Goal: Complete application form

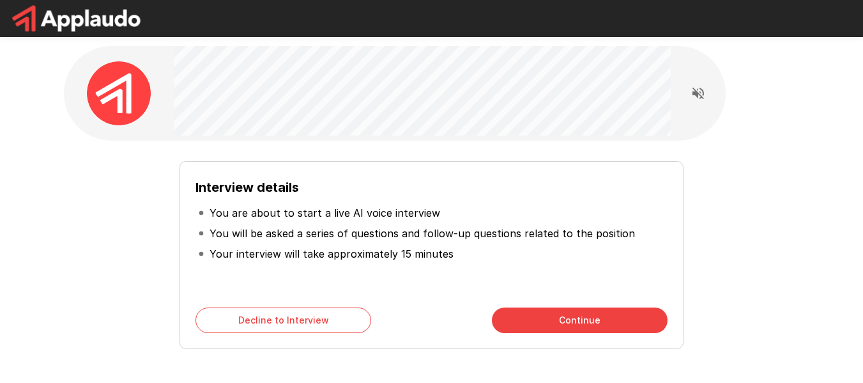
click at [526, 325] on button "Continue" at bounding box center [580, 320] width 176 height 26
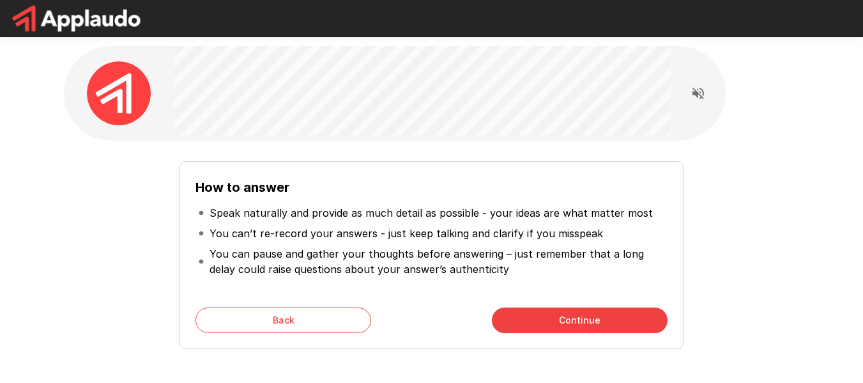
click at [540, 316] on button "Continue" at bounding box center [580, 320] width 176 height 26
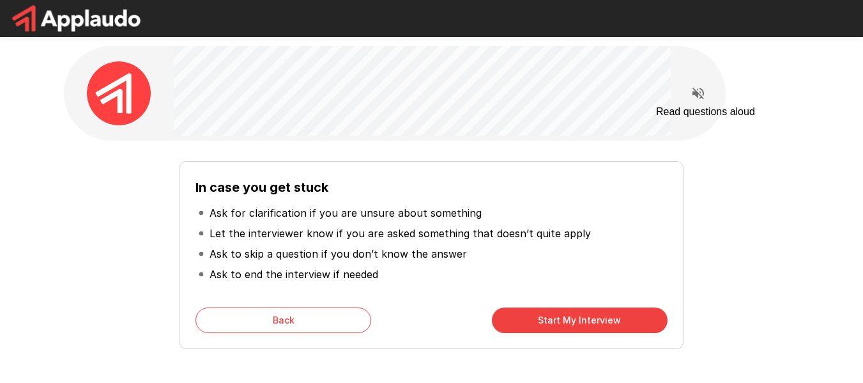
click at [697, 95] on icon "Read questions aloud" at bounding box center [699, 94] width 12 height 12
click at [533, 325] on button "Start My Interview" at bounding box center [580, 320] width 176 height 26
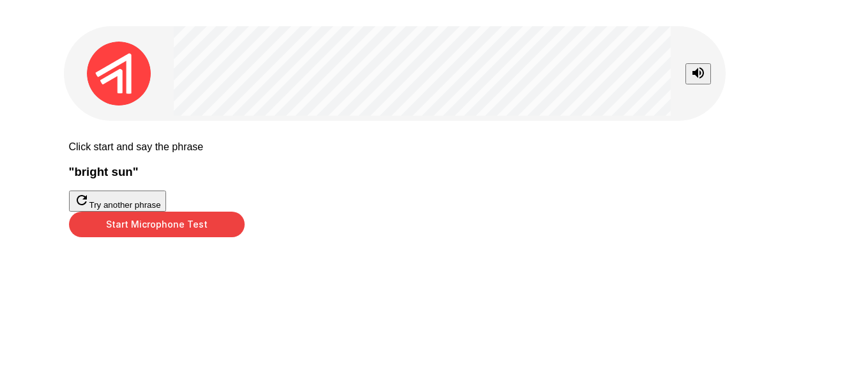
scroll to position [50, 0]
click at [245, 237] on button "Start Microphone Test" at bounding box center [157, 224] width 176 height 26
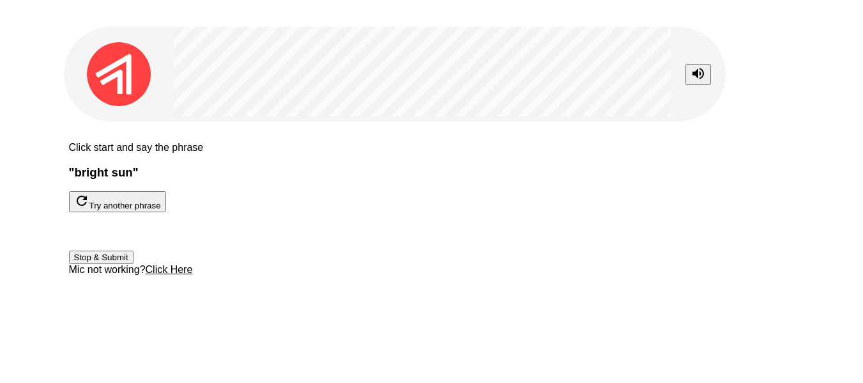
click at [627, 275] on div "Stop & Submit Mic not working? Click Here" at bounding box center [432, 243] width 726 height 63
click at [134, 264] on button "Stop & Submit" at bounding box center [101, 256] width 65 height 13
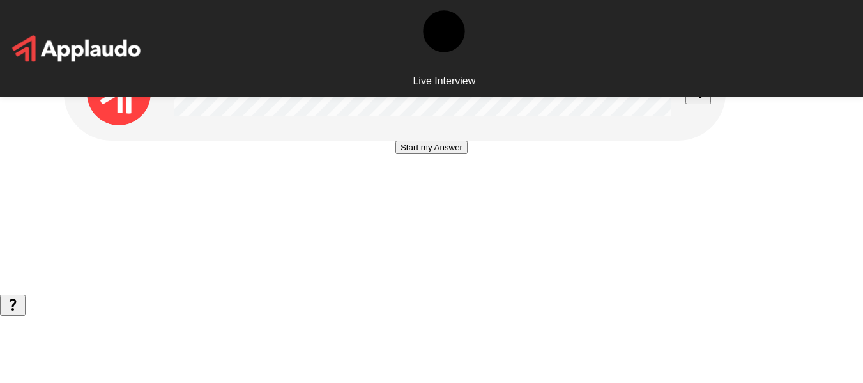
click at [458, 154] on button "Start my Answer" at bounding box center [432, 147] width 72 height 13
click at [464, 192] on button "Stop & Submit" at bounding box center [431, 185] width 65 height 13
click at [440, 154] on button "Start my Answer" at bounding box center [432, 147] width 72 height 13
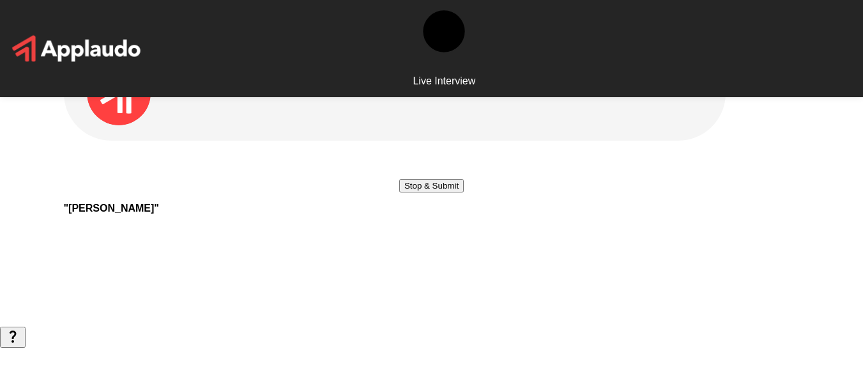
click at [450, 192] on button "Stop & Submit" at bounding box center [431, 185] width 65 height 13
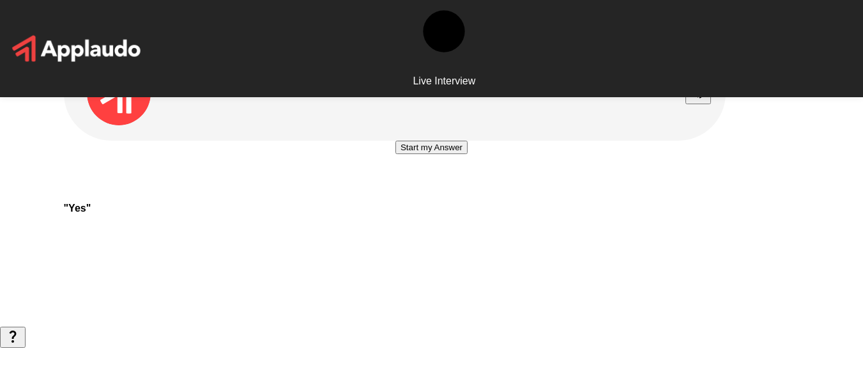
click at [462, 154] on button "Start my Answer" at bounding box center [432, 147] width 72 height 13
click at [464, 192] on button "Stop & Submit" at bounding box center [431, 185] width 65 height 13
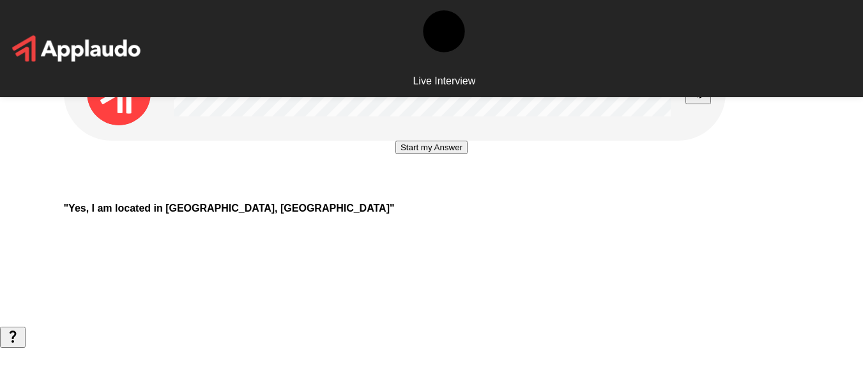
click at [450, 154] on button "Start my Answer" at bounding box center [432, 147] width 72 height 13
click at [464, 192] on button "Stop & Submit" at bounding box center [431, 185] width 65 height 13
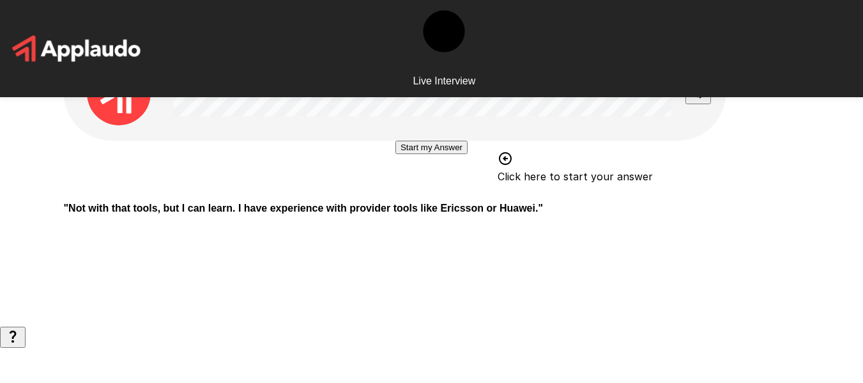
click at [437, 154] on button "Start my Answer" at bounding box center [432, 147] width 72 height 13
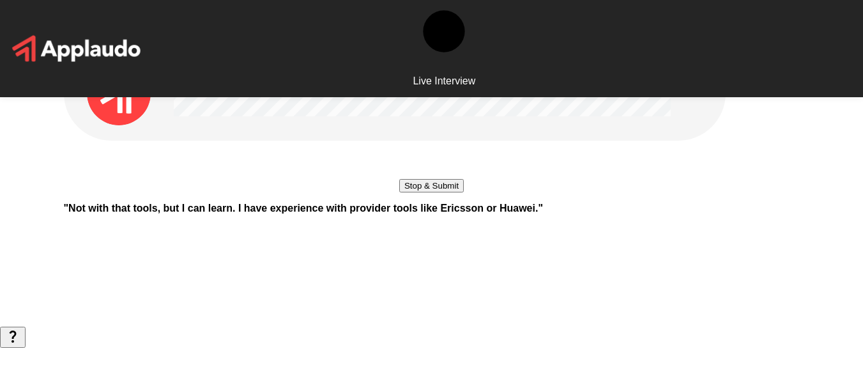
click at [464, 192] on button "Stop & Submit" at bounding box center [431, 185] width 65 height 13
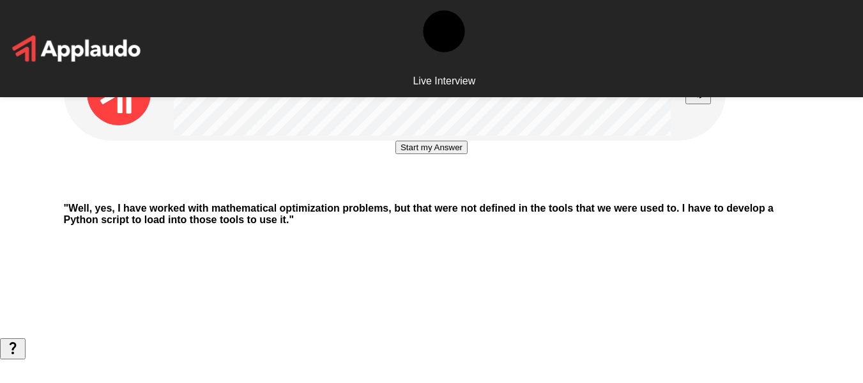
click at [426, 154] on button "Start my Answer" at bounding box center [432, 147] width 72 height 13
click at [464, 192] on button "Stop & Submit" at bounding box center [431, 185] width 65 height 13
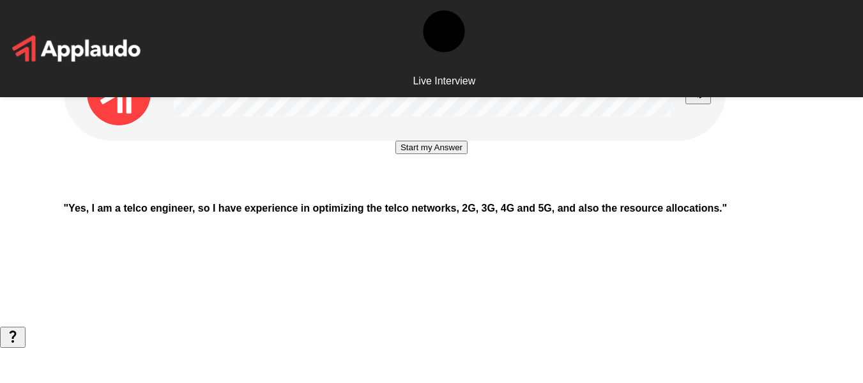
click at [436, 154] on button "Start my Answer" at bounding box center [432, 147] width 72 height 13
click at [464, 192] on button "Stop & Submit" at bounding box center [431, 185] width 65 height 13
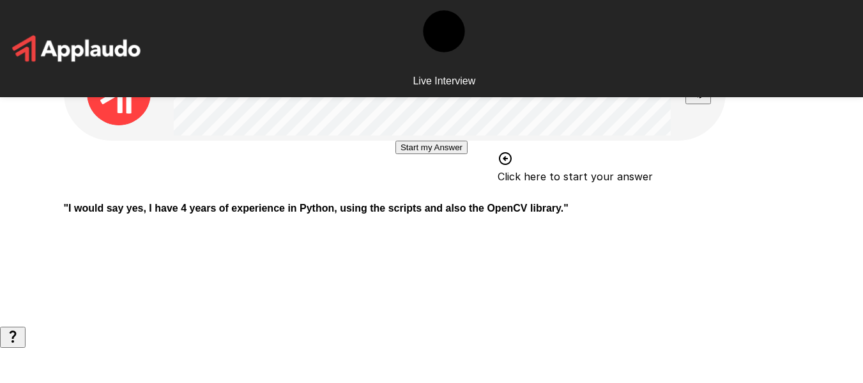
click at [416, 154] on button "Start my Answer" at bounding box center [432, 147] width 72 height 13
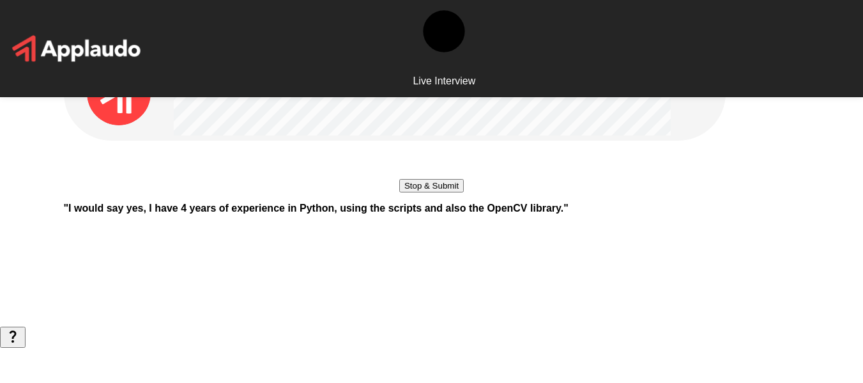
click at [464, 192] on button "Stop & Submit" at bounding box center [431, 185] width 65 height 13
